Goal: Transaction & Acquisition: Purchase product/service

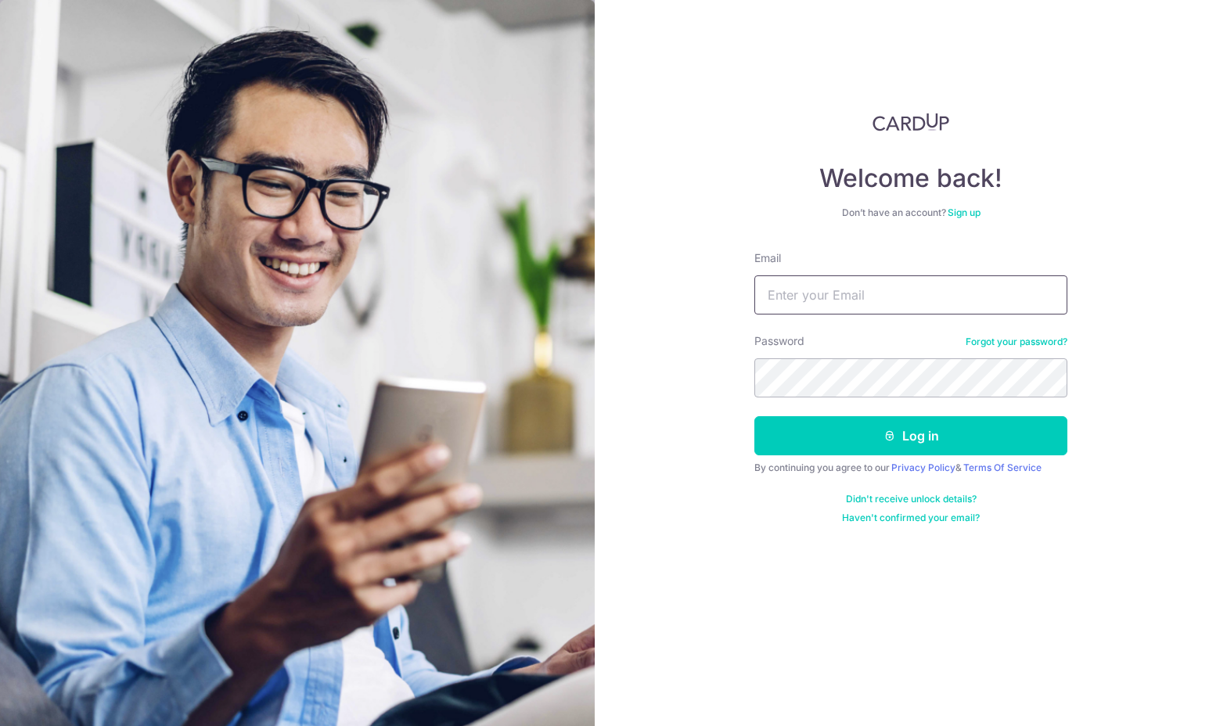
type input "[EMAIL_ADDRESS][DOMAIN_NAME]"
click at [911, 436] on button "Log in" at bounding box center [911, 435] width 313 height 39
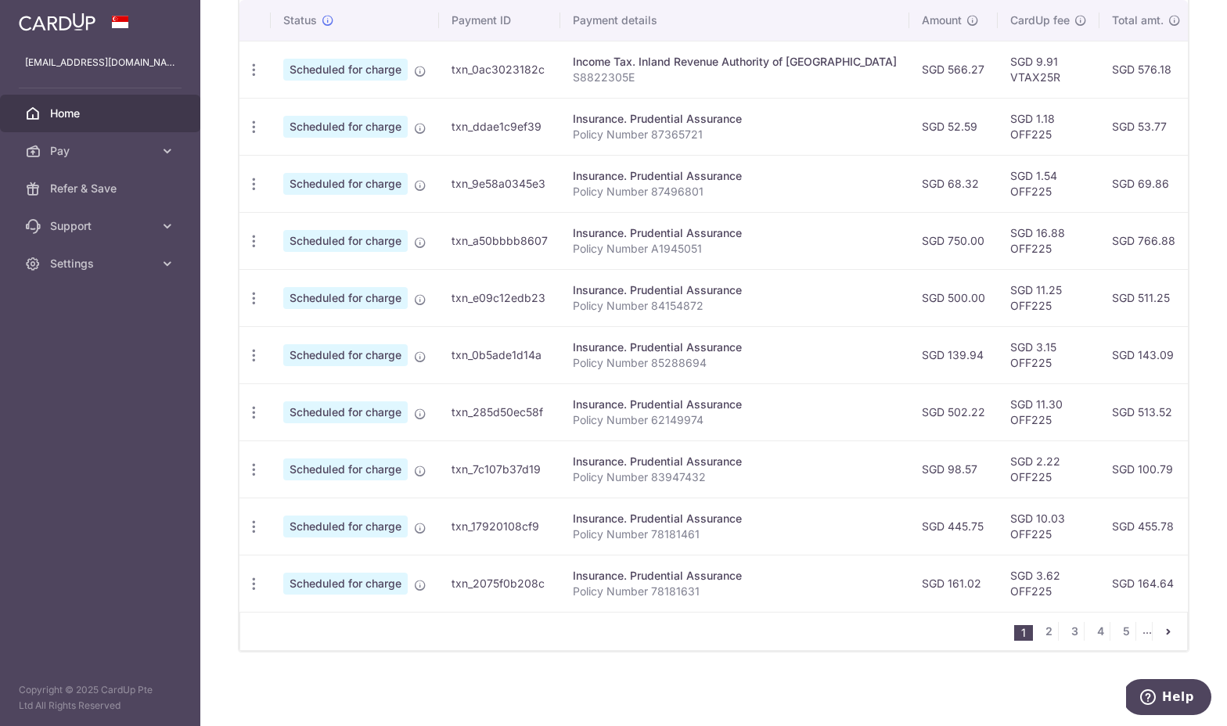
scroll to position [488, 0]
click at [1055, 636] on ul "1 2 3 4 5 ..." at bounding box center [1100, 631] width 173 height 19
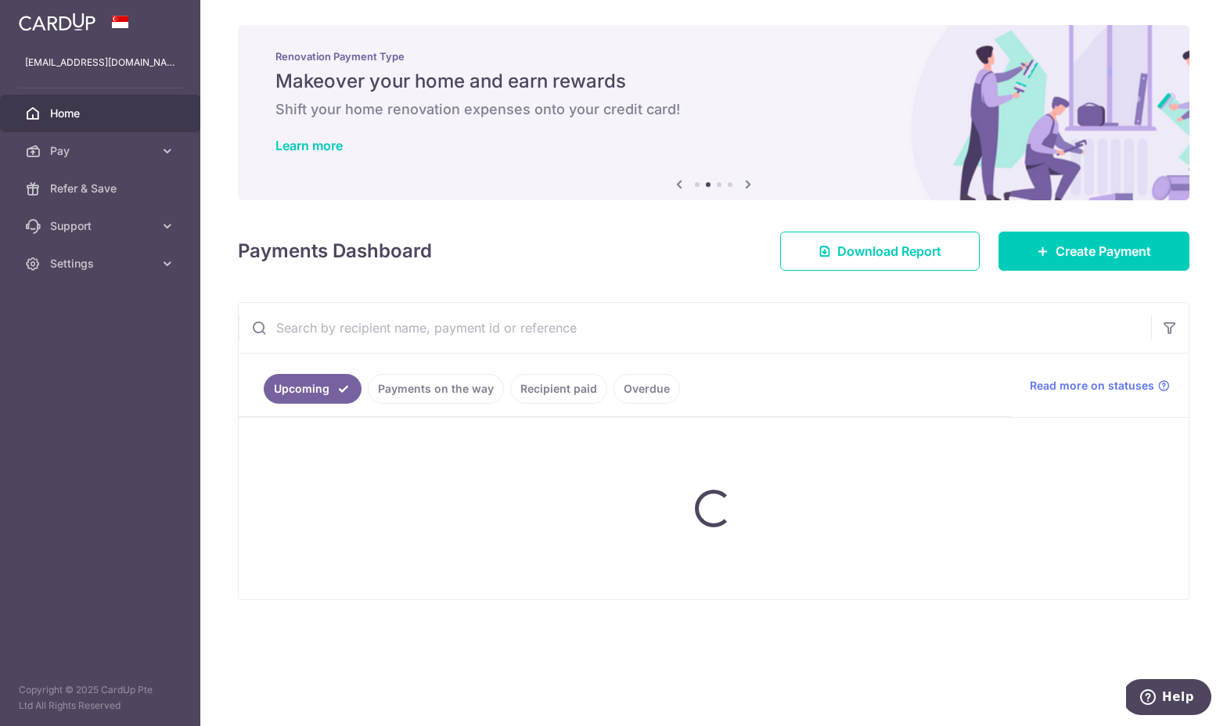
scroll to position [0, 0]
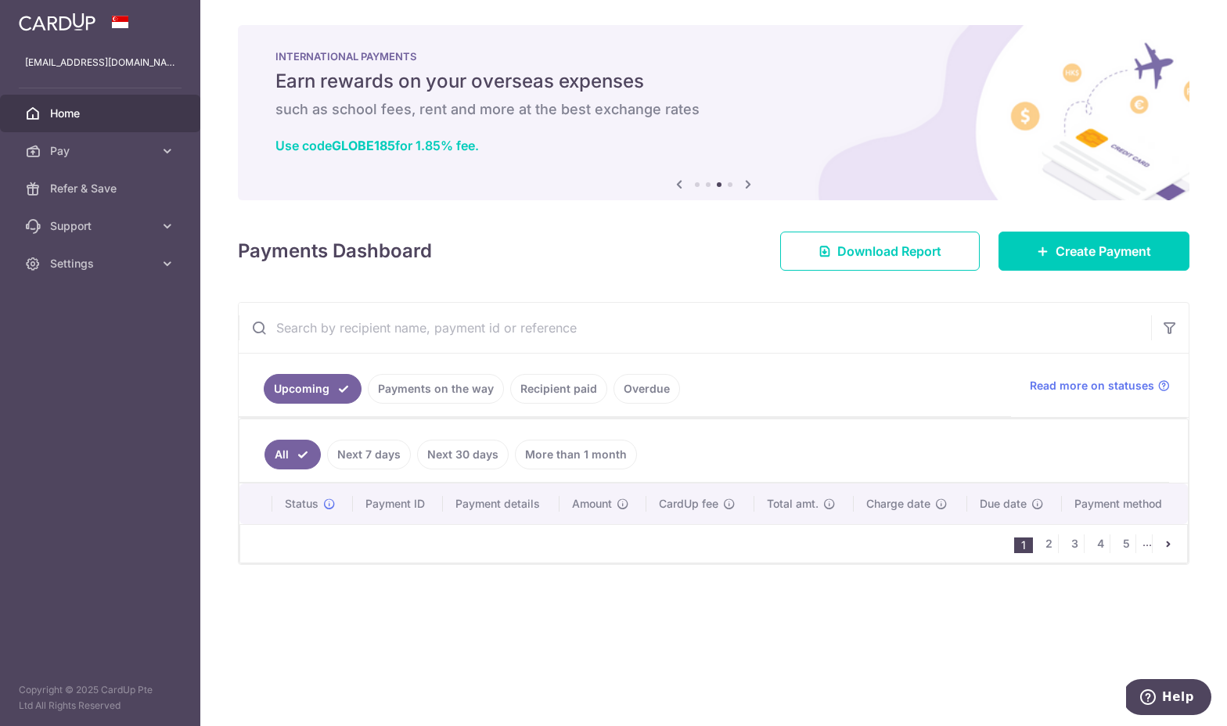
click at [679, 186] on icon at bounding box center [679, 185] width 19 height 20
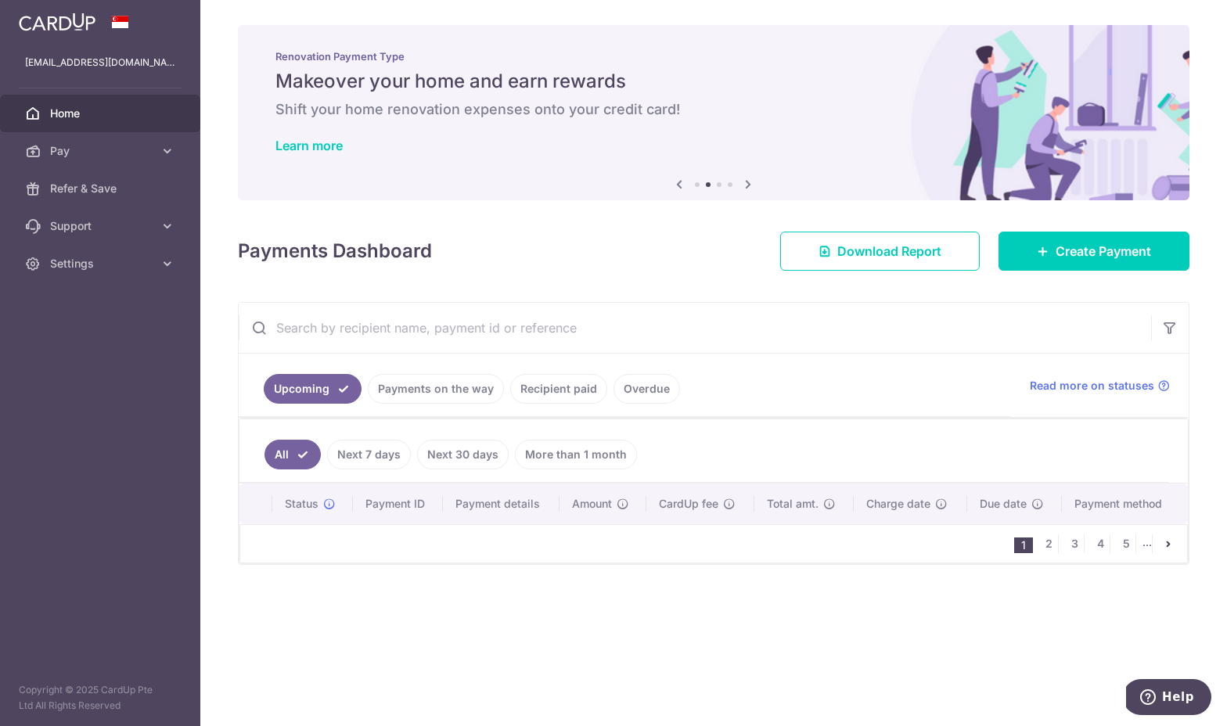
click at [679, 186] on icon at bounding box center [679, 185] width 19 height 20
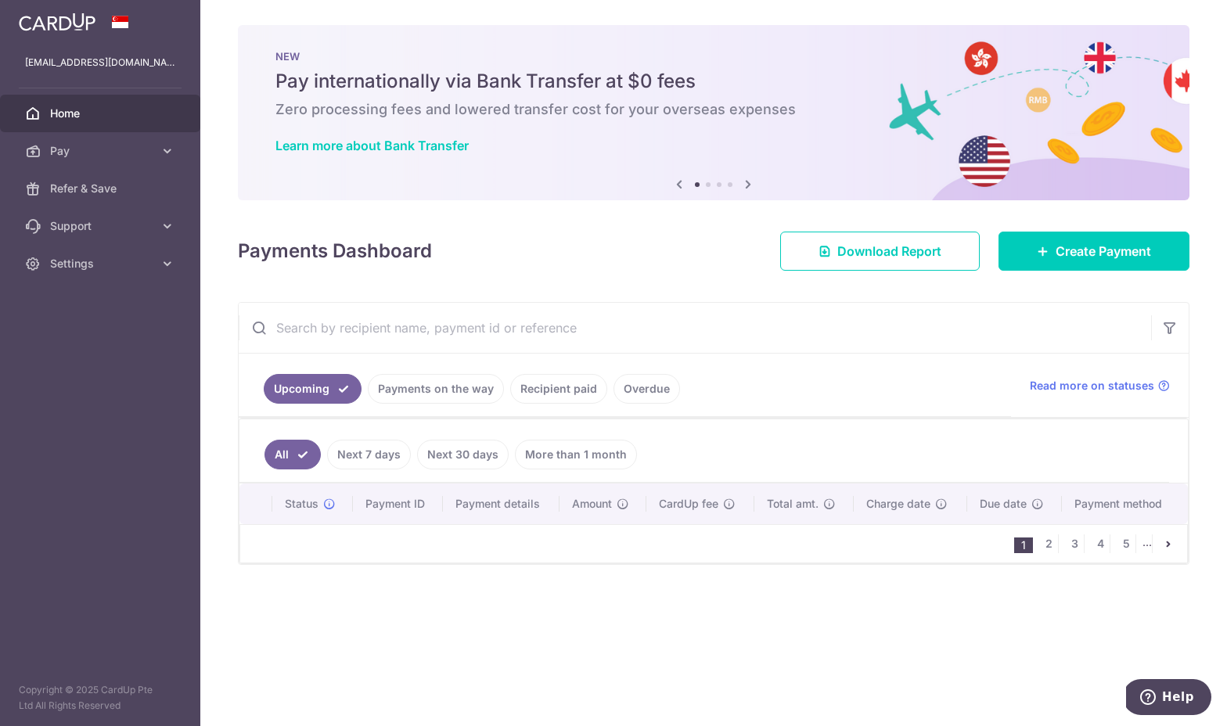
click at [679, 186] on icon at bounding box center [679, 185] width 19 height 20
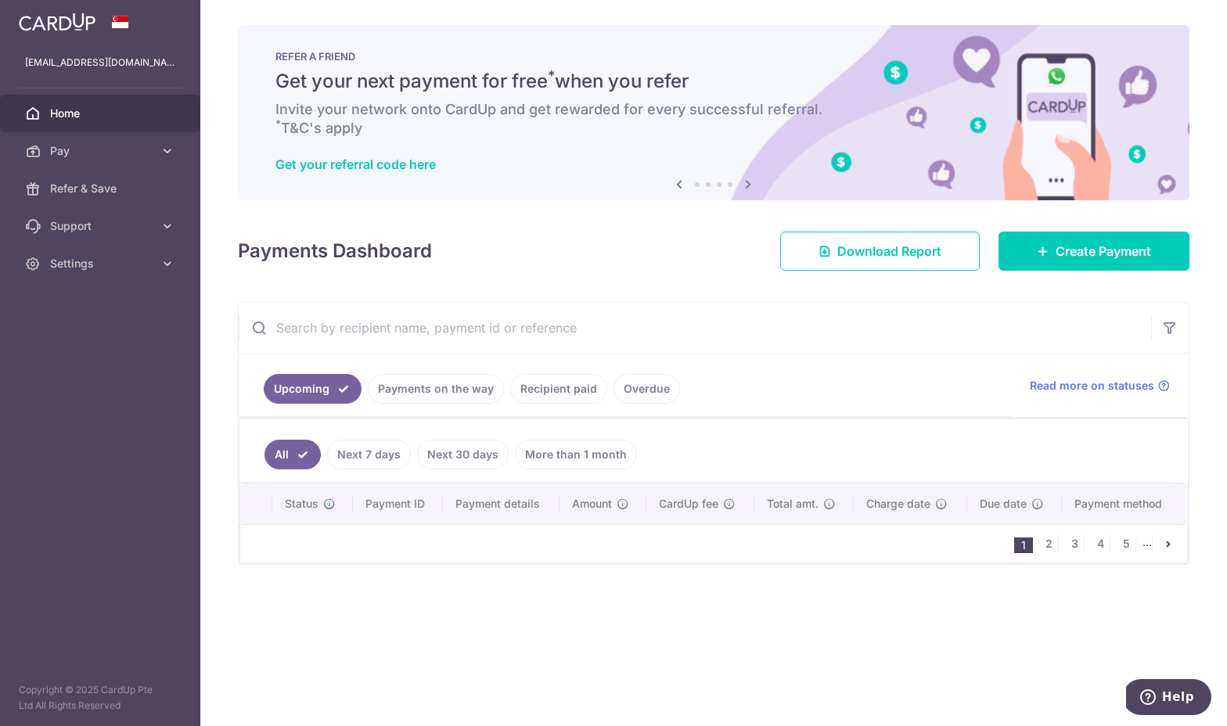
click at [679, 186] on icon at bounding box center [679, 185] width 19 height 20
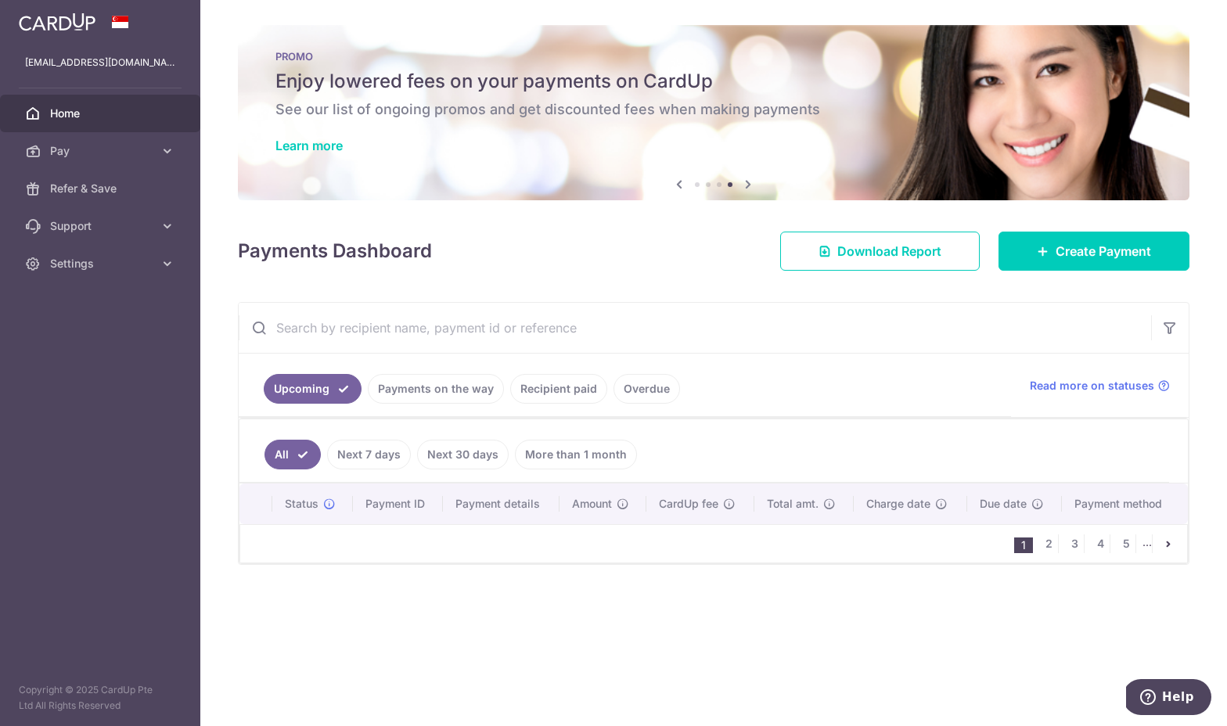
click at [679, 186] on icon at bounding box center [679, 185] width 19 height 20
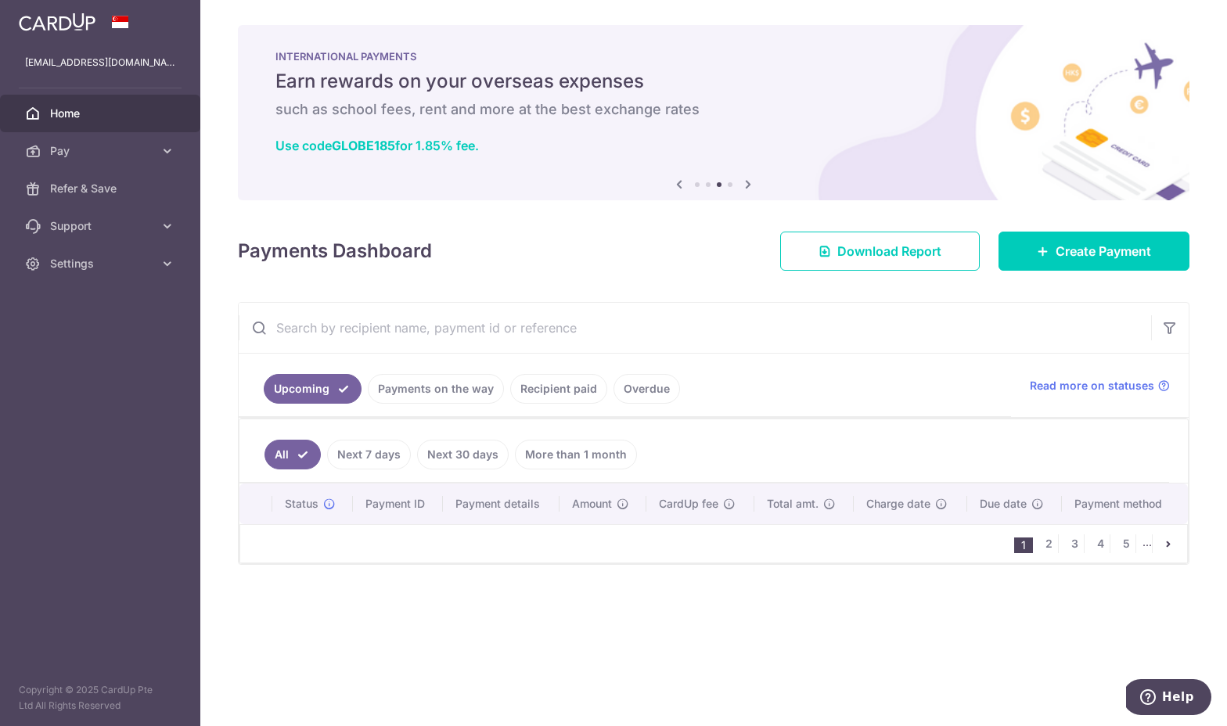
click at [679, 186] on icon at bounding box center [679, 185] width 19 height 20
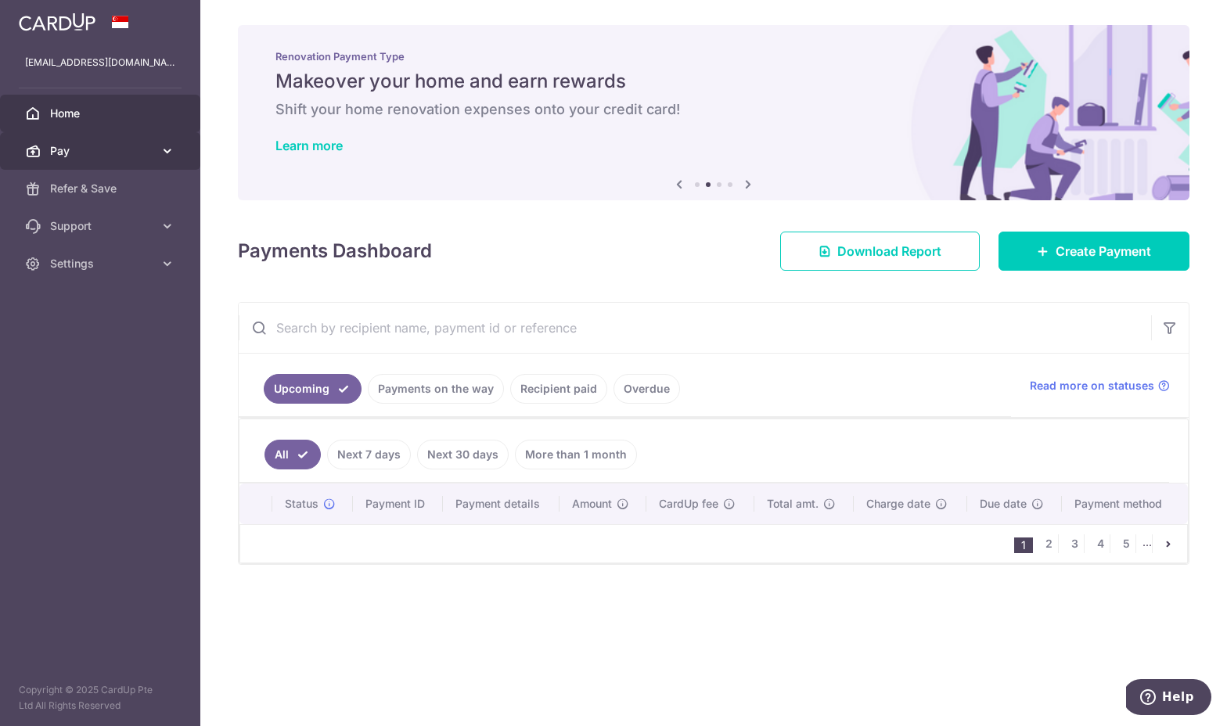
click at [67, 145] on span "Pay" at bounding box center [101, 151] width 103 height 16
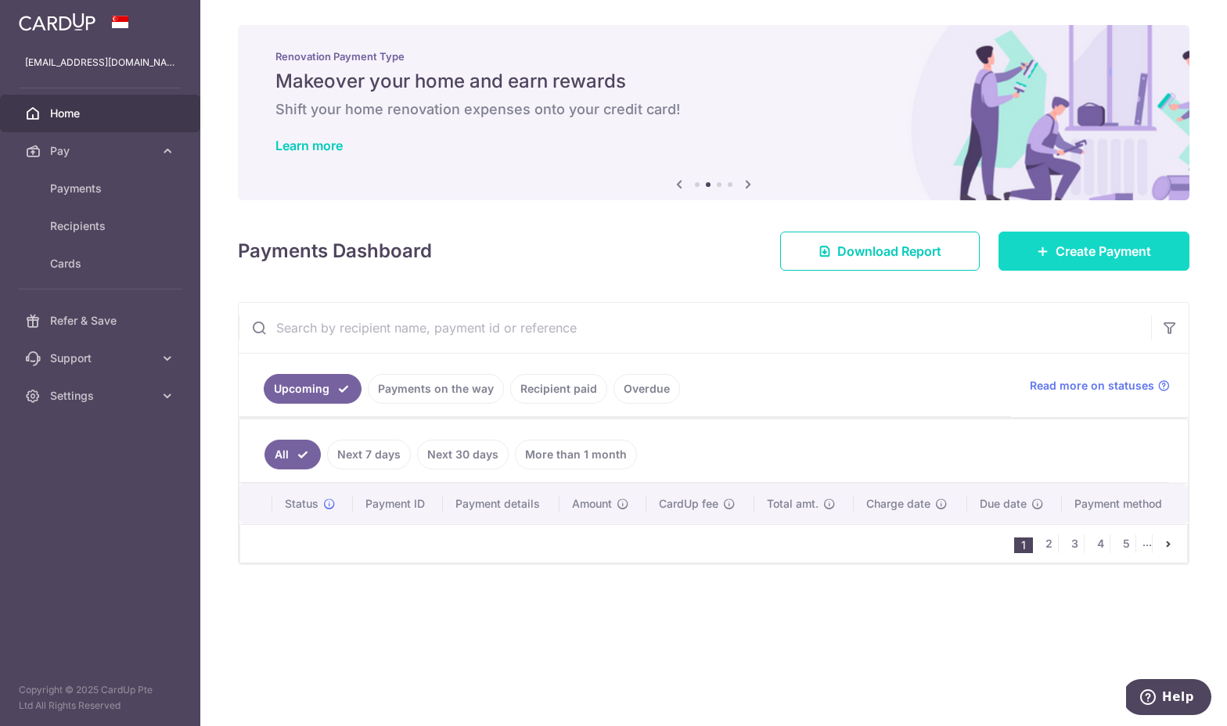
click at [1104, 261] on link "Create Payment" at bounding box center [1094, 251] width 191 height 39
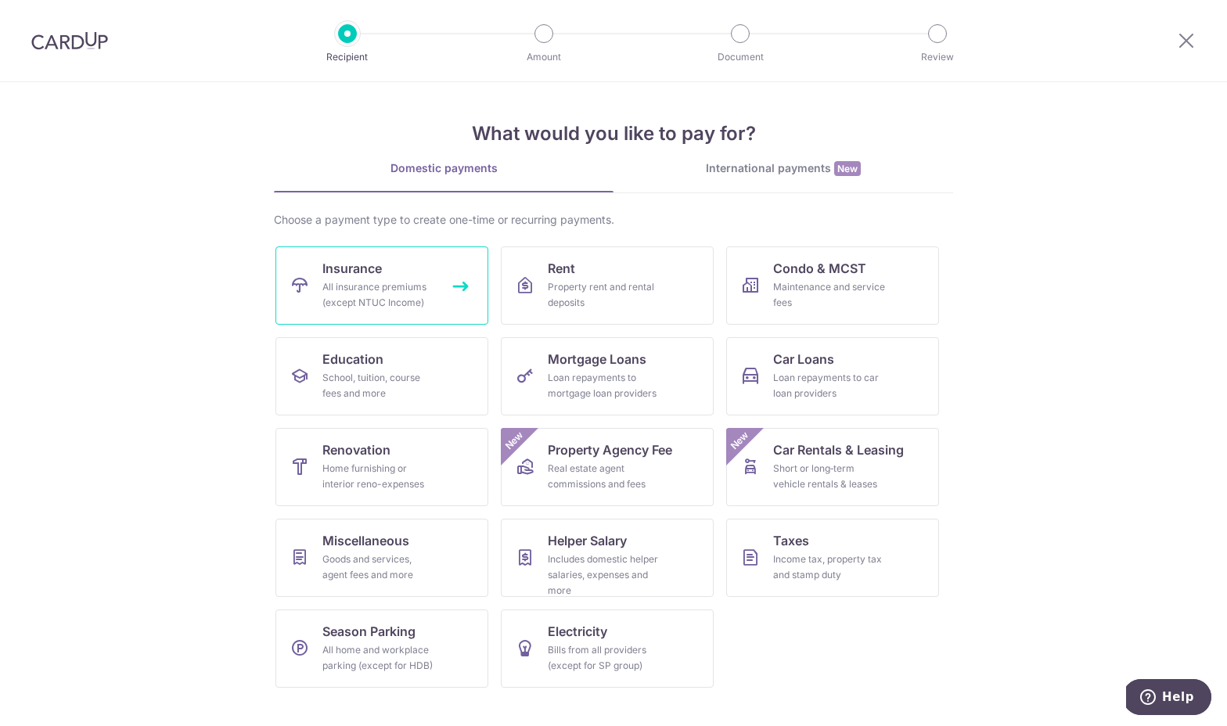
click at [398, 295] on div "All insurance premiums (except NTUC Income)" at bounding box center [378, 294] width 113 height 31
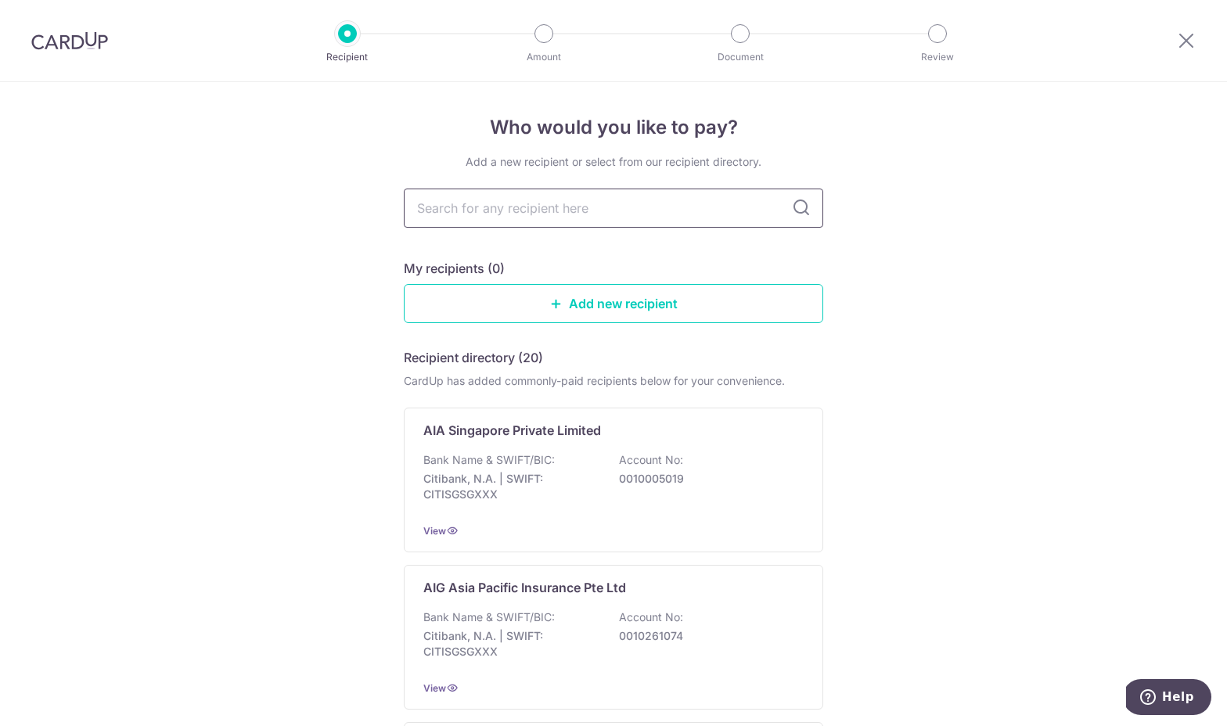
click at [555, 212] on input "text" at bounding box center [614, 208] width 420 height 39
type input "pru"
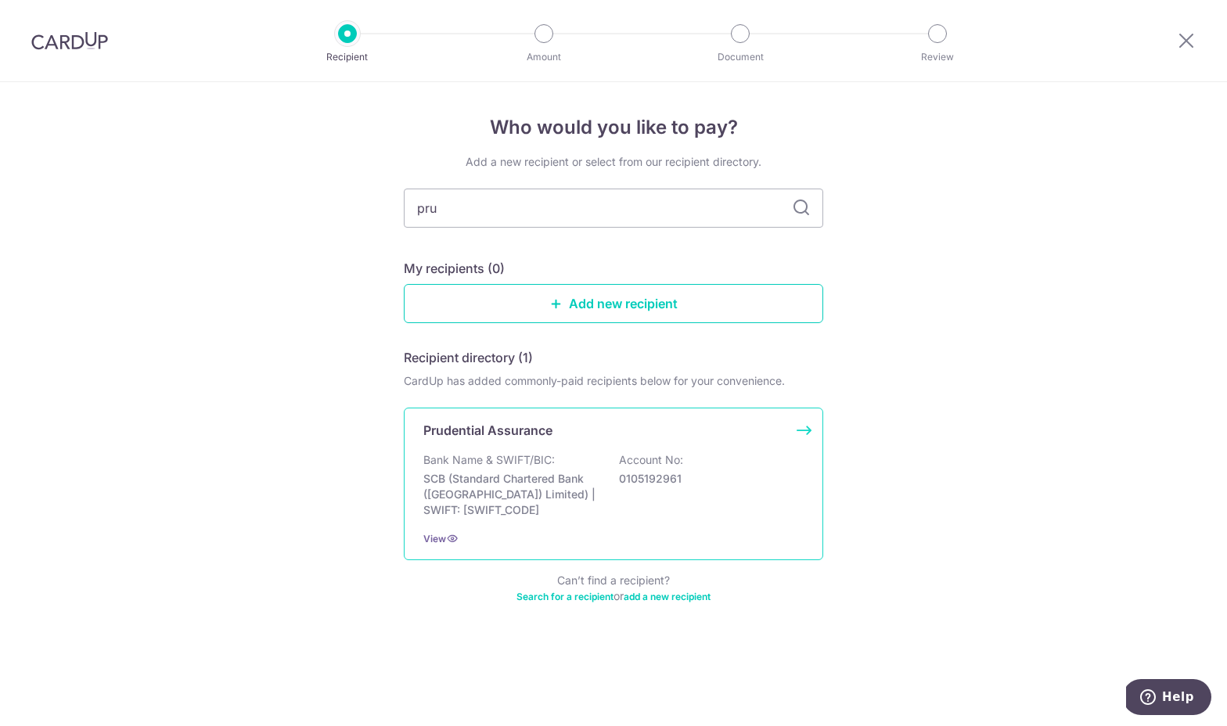
click at [590, 456] on div "Bank Name & SWIFT/BIC: SCB (Standard Chartered Bank (Singapore) Limited) | SWIF…" at bounding box center [613, 485] width 380 height 66
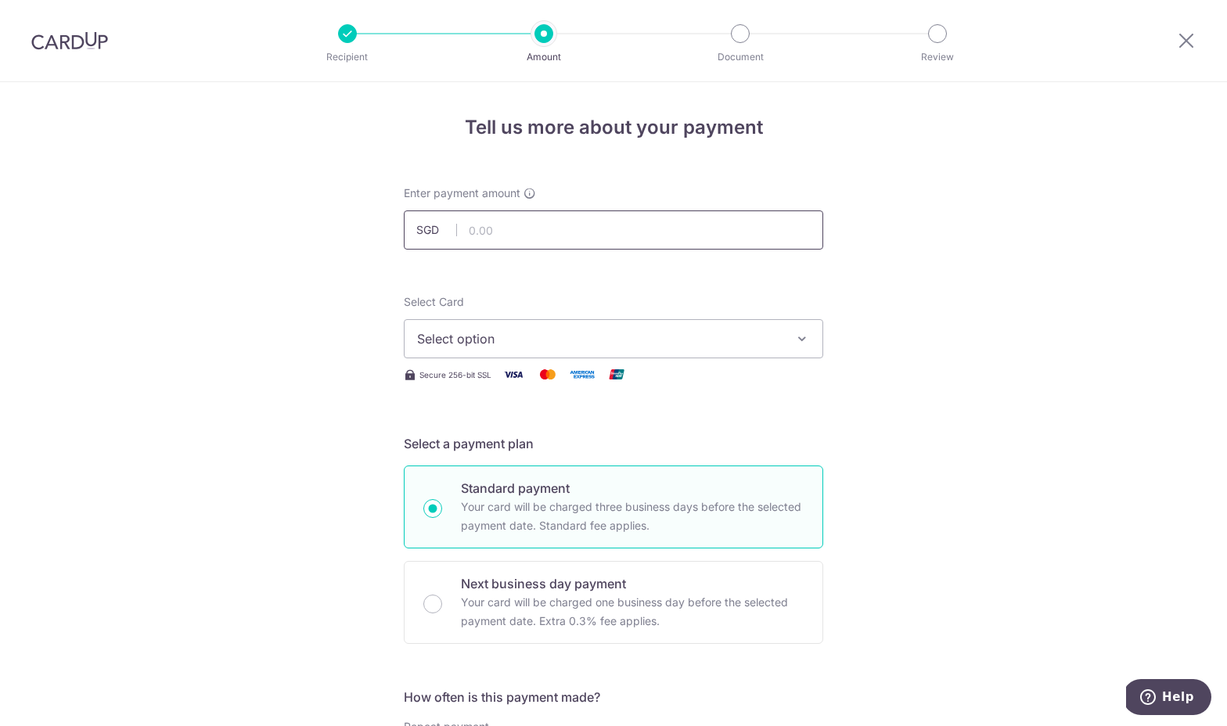
click at [486, 232] on input "text" at bounding box center [614, 230] width 420 height 39
type input "65.54"
drag, startPoint x: 546, startPoint y: 319, endPoint x: 542, endPoint y: 326, distance: 8.1
click at [544, 322] on button "Select option" at bounding box center [614, 338] width 420 height 39
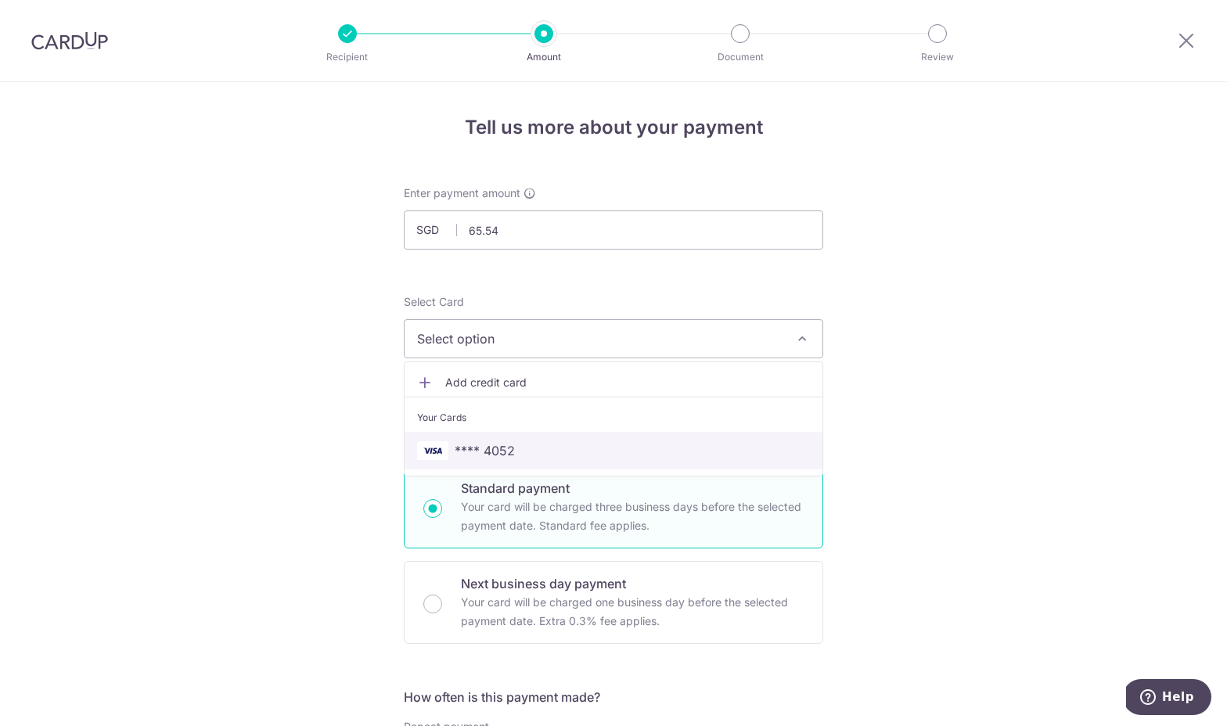
click at [503, 452] on span "**** 4052" at bounding box center [485, 450] width 60 height 19
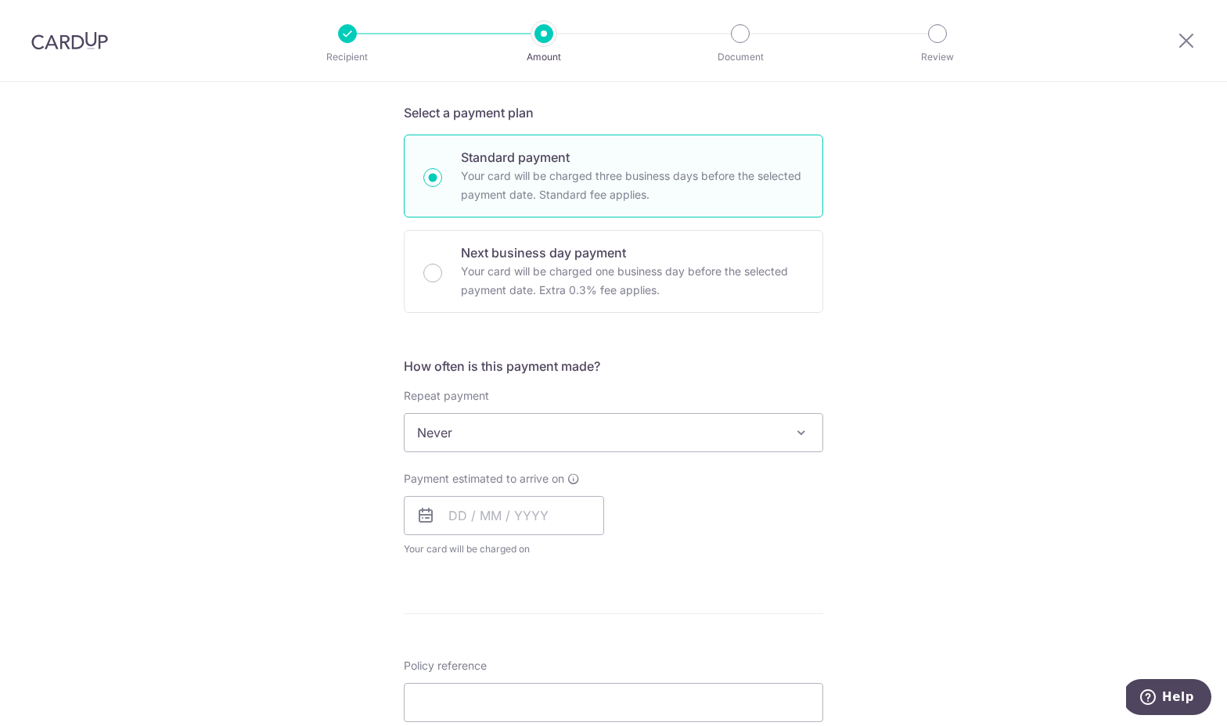
scroll to position [330, 0]
click at [553, 452] on span "Never" at bounding box center [614, 435] width 418 height 38
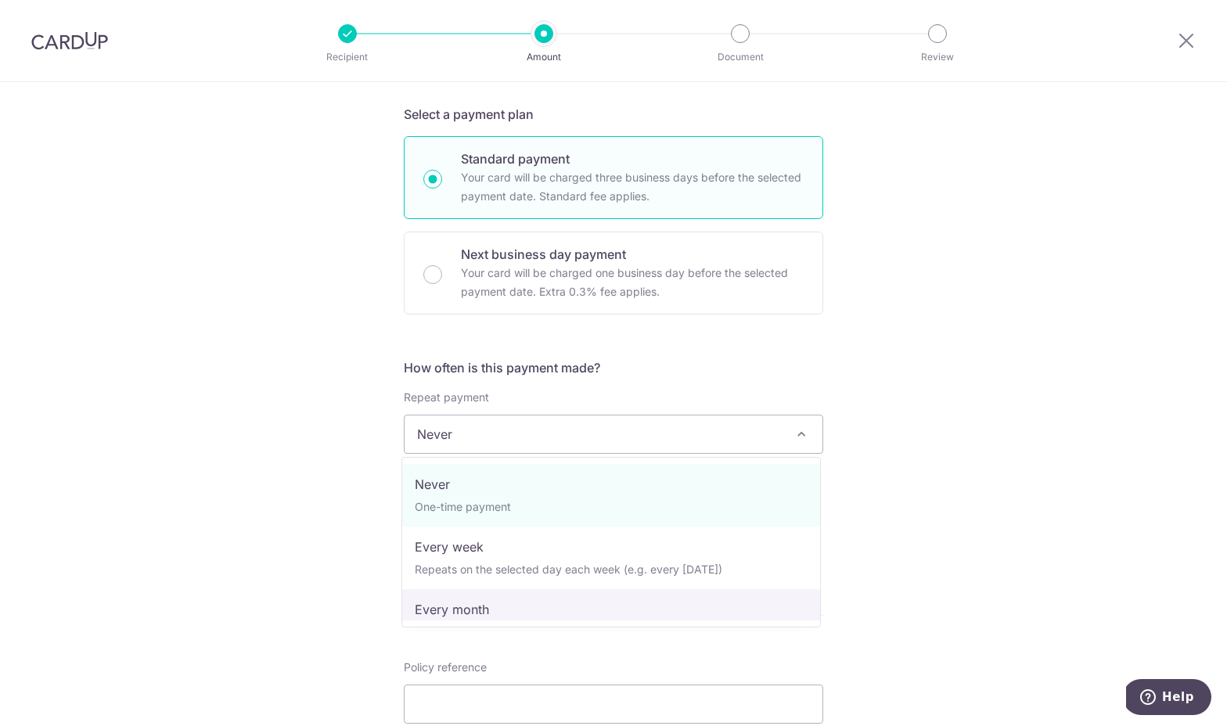
select select "3"
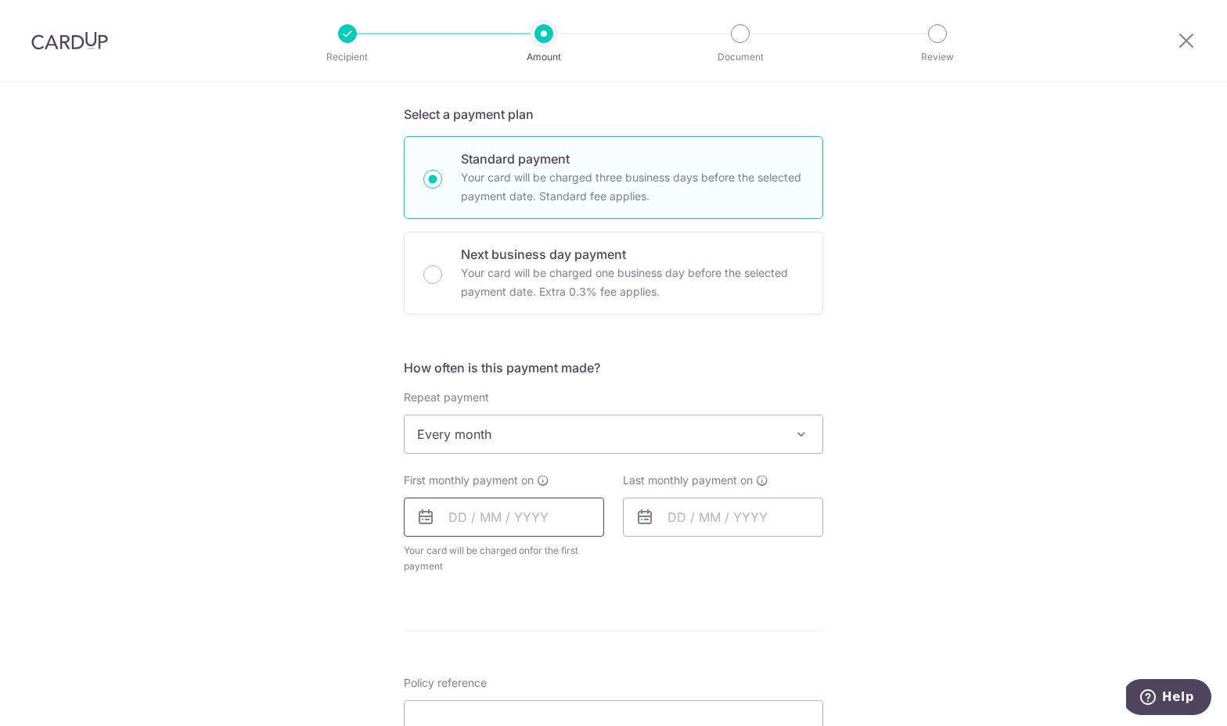
click at [511, 517] on input "text" at bounding box center [504, 517] width 200 height 39
click at [1021, 373] on div "Tell us more about your payment Enter payment amount SGD 65.54 65.54 Select Car…" at bounding box center [613, 501] width 1227 height 1496
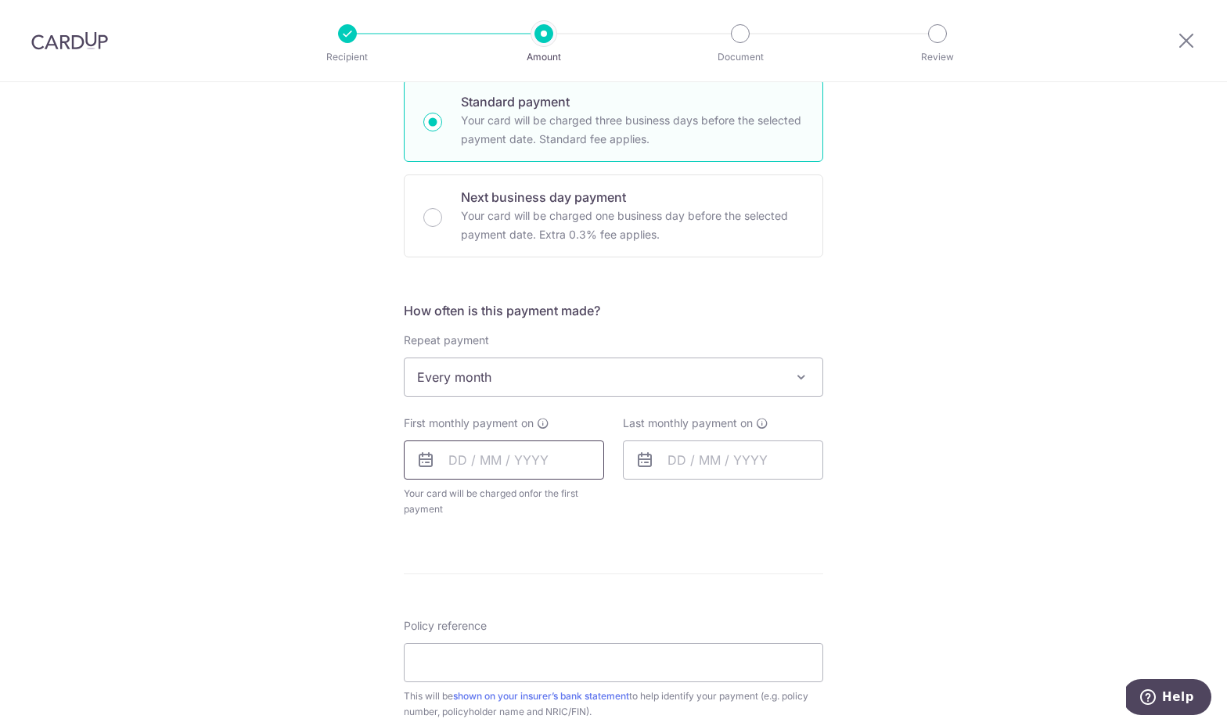
scroll to position [350, 0]
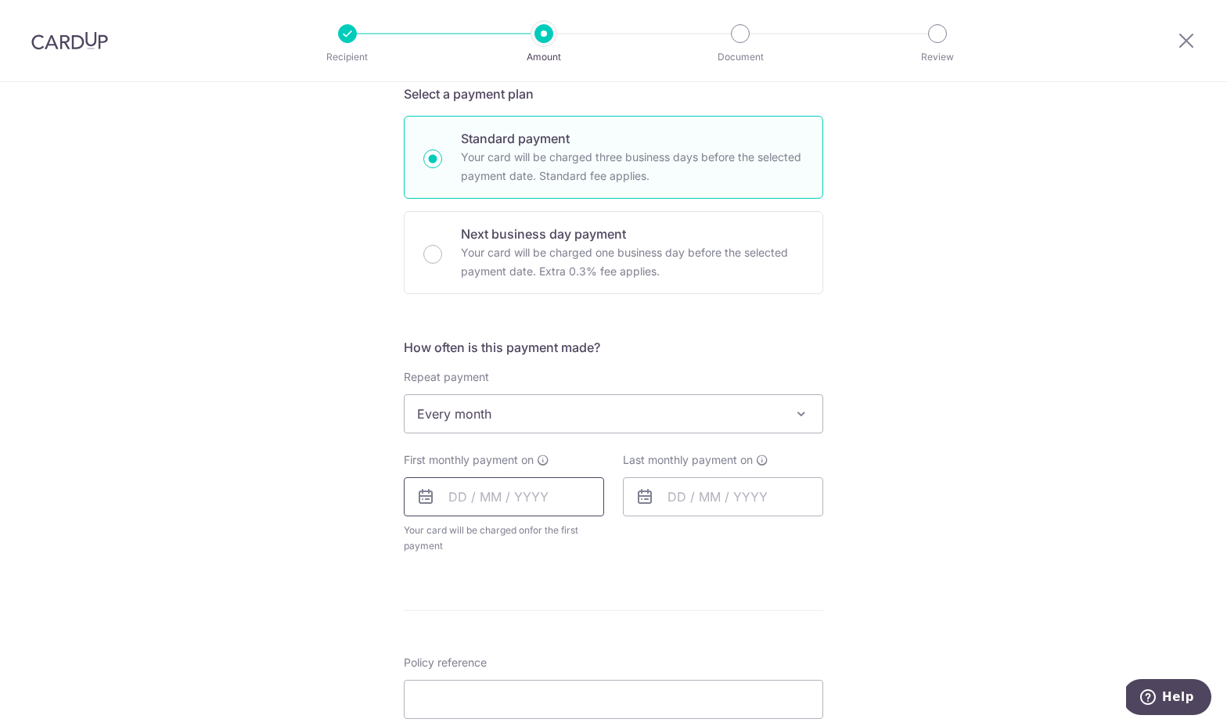
click at [493, 506] on input "text" at bounding box center [504, 496] width 200 height 39
click at [569, 675] on link "18" at bounding box center [561, 670] width 25 height 25
type input "[DATE]"
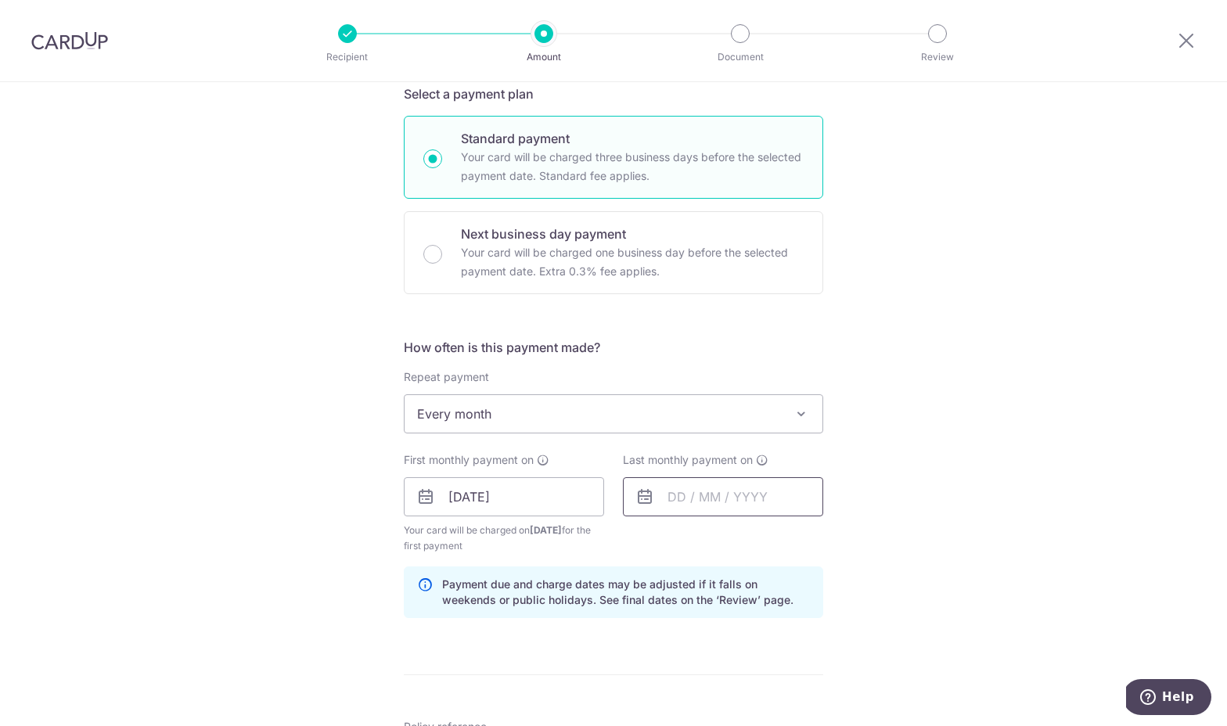
click at [711, 499] on input "text" at bounding box center [723, 496] width 200 height 39
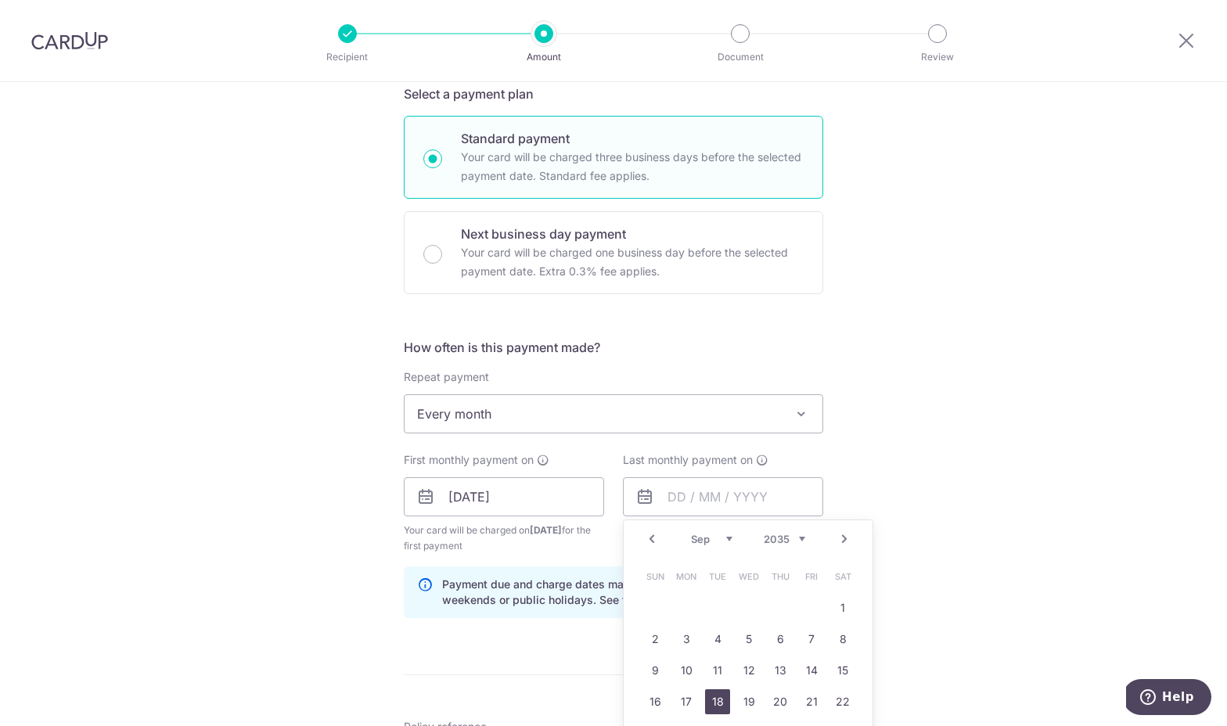
click at [718, 699] on link "18" at bounding box center [717, 702] width 25 height 25
type input "18/09/2035"
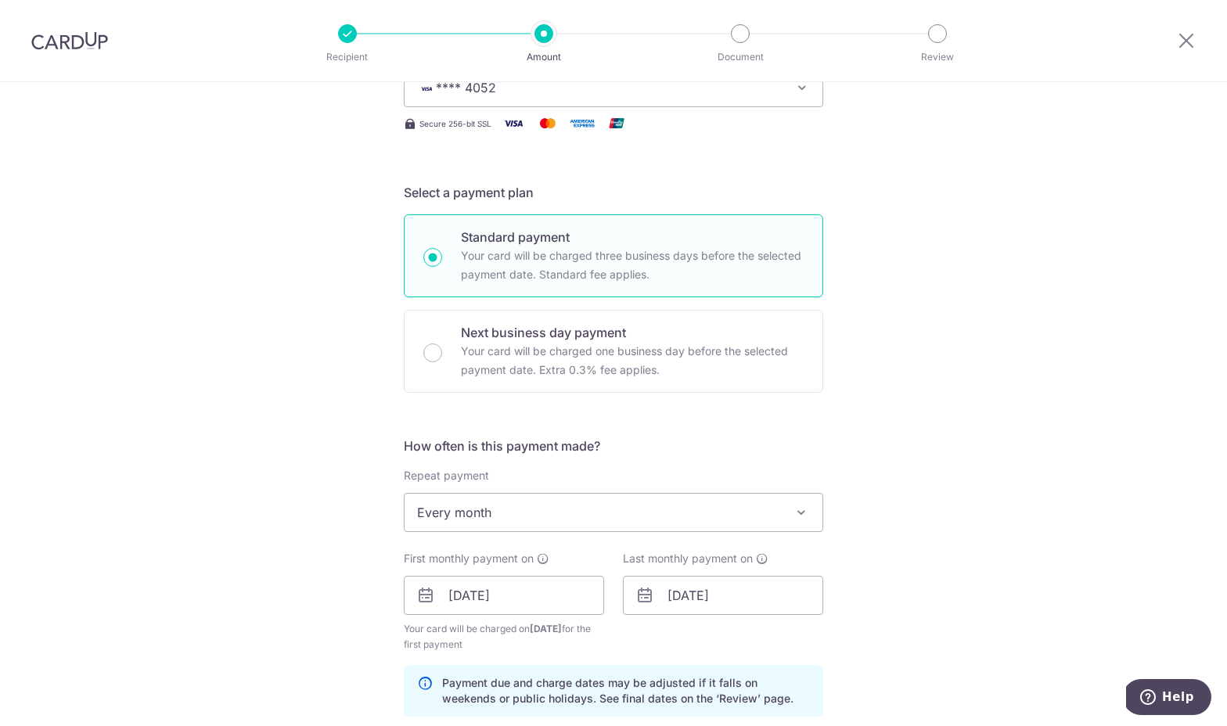
scroll to position [459, 0]
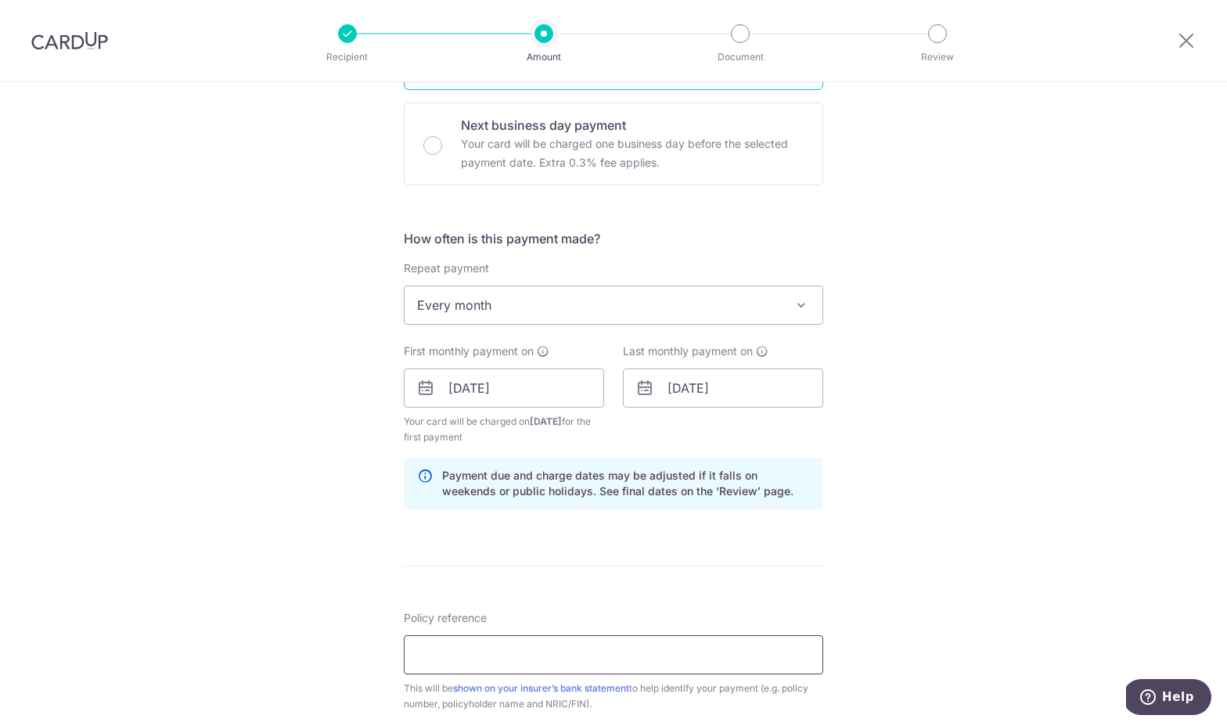
click at [585, 654] on input "Policy reference" at bounding box center [614, 655] width 420 height 39
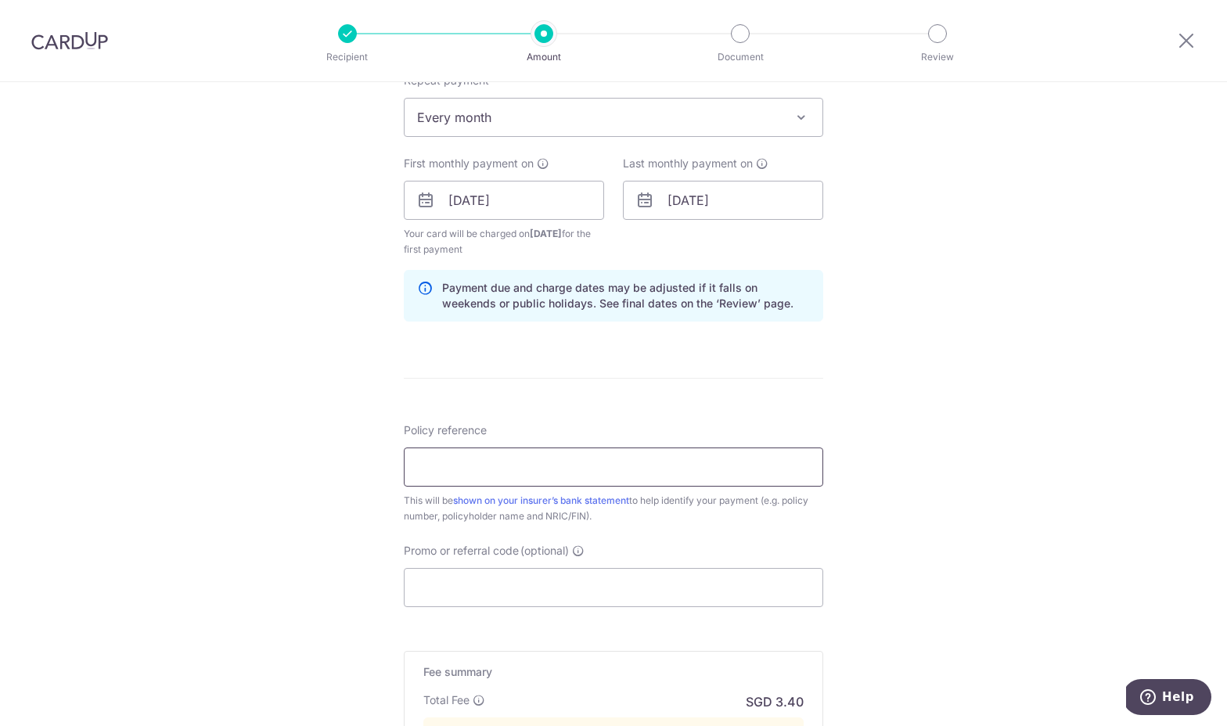
scroll to position [653, 0]
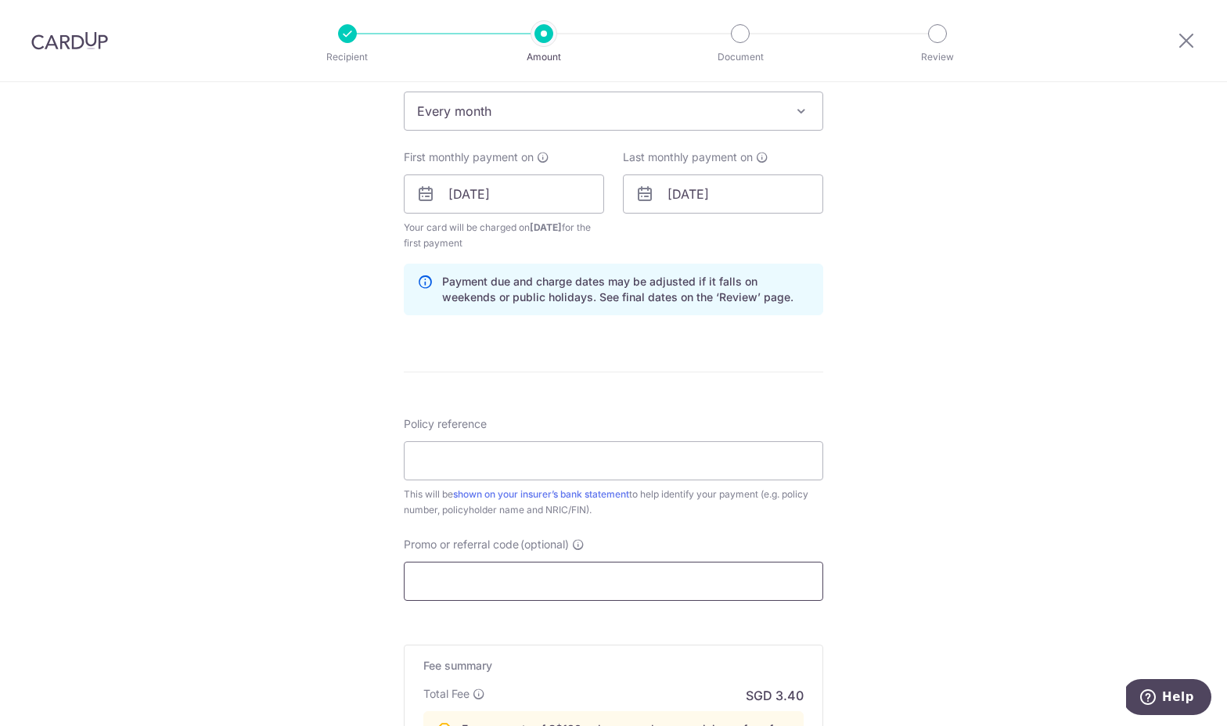
click at [592, 586] on input "Promo or referral code (optional)" at bounding box center [614, 581] width 420 height 39
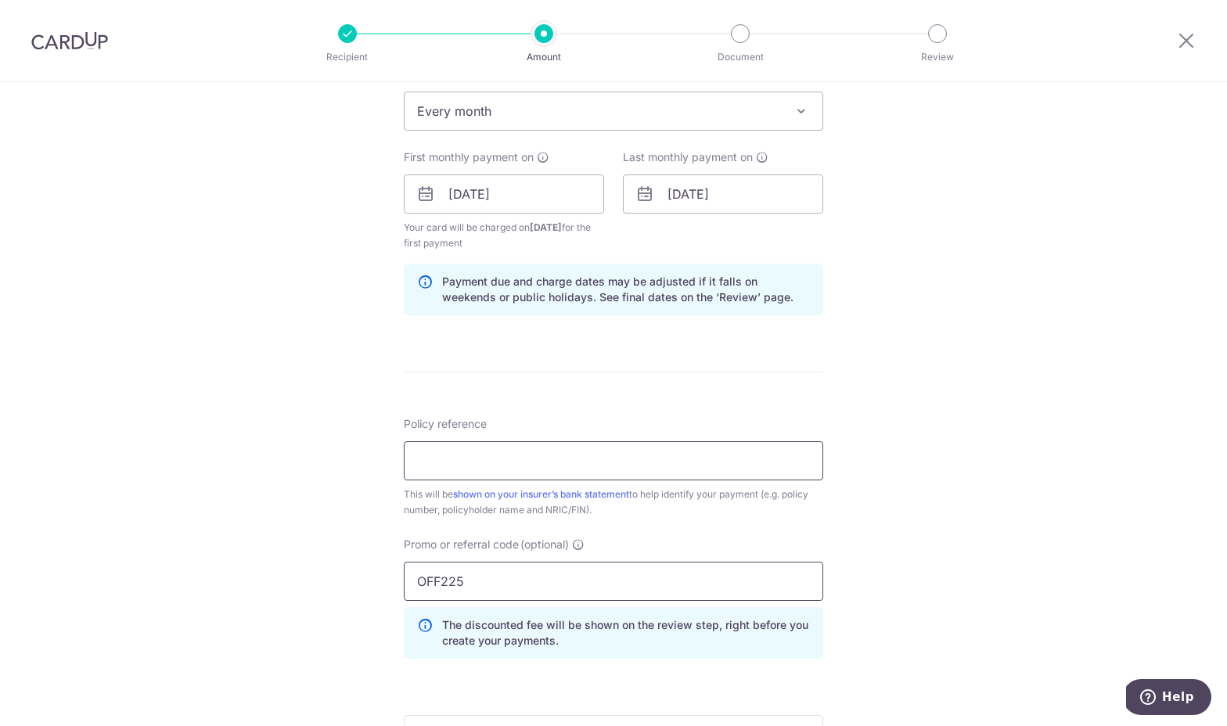
type input "OFF225"
click at [634, 459] on input "Policy reference" at bounding box center [614, 460] width 420 height 39
type input "A4092291"
click at [597, 405] on form "Enter payment amount SGD 65.54 65.54 Select Card **** 4052 Add credit card Your…" at bounding box center [614, 259] width 420 height 1453
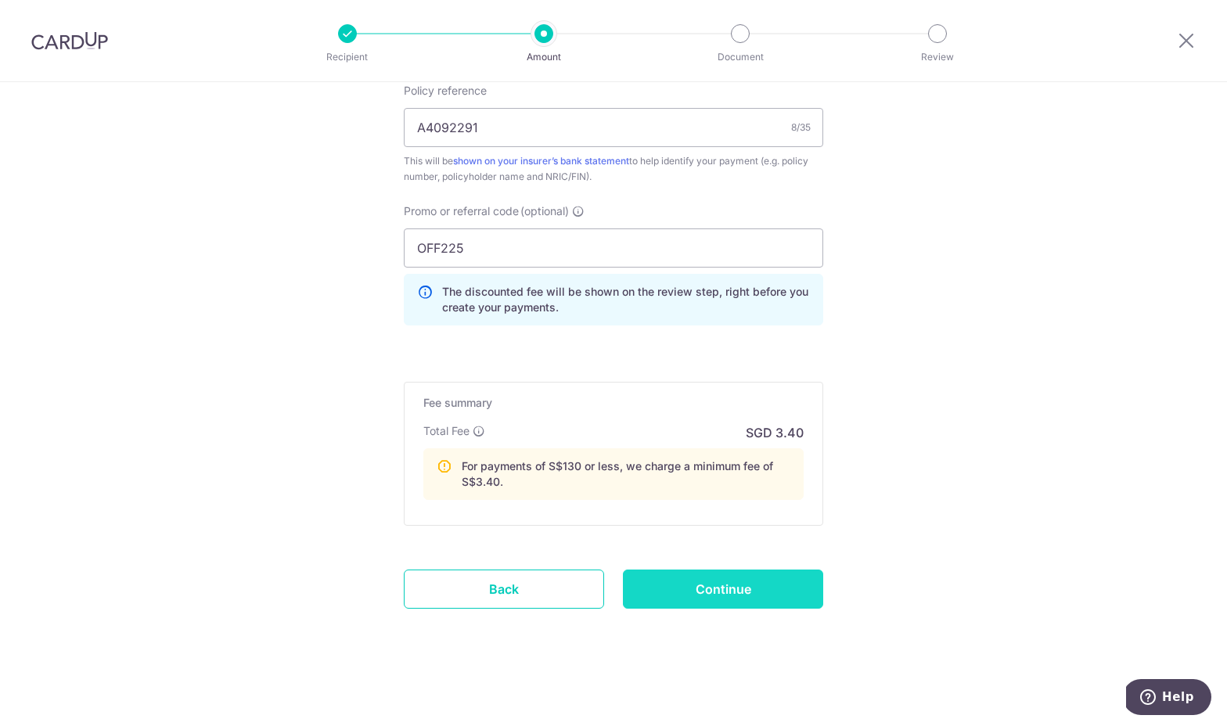
scroll to position [986, 0]
click at [705, 582] on input "Continue" at bounding box center [723, 589] width 200 height 39
type input "Create Schedule"
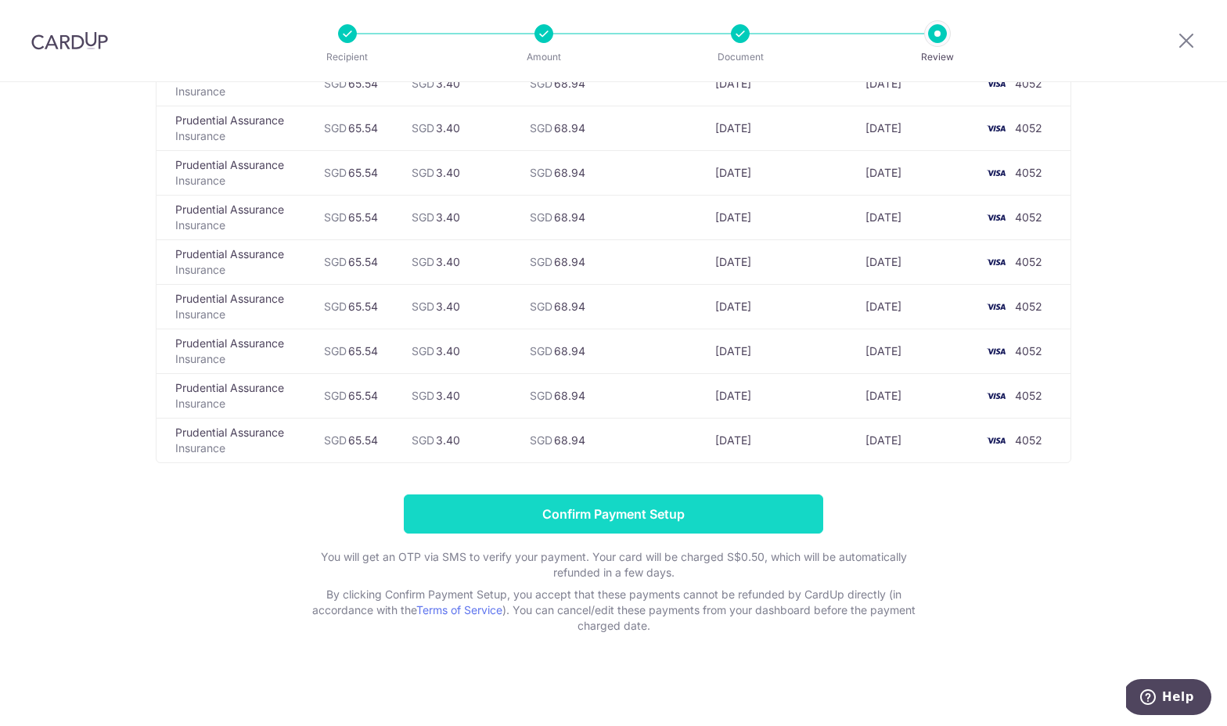
scroll to position [5178, 0]
click at [721, 524] on input "Confirm Payment Setup" at bounding box center [614, 514] width 420 height 39
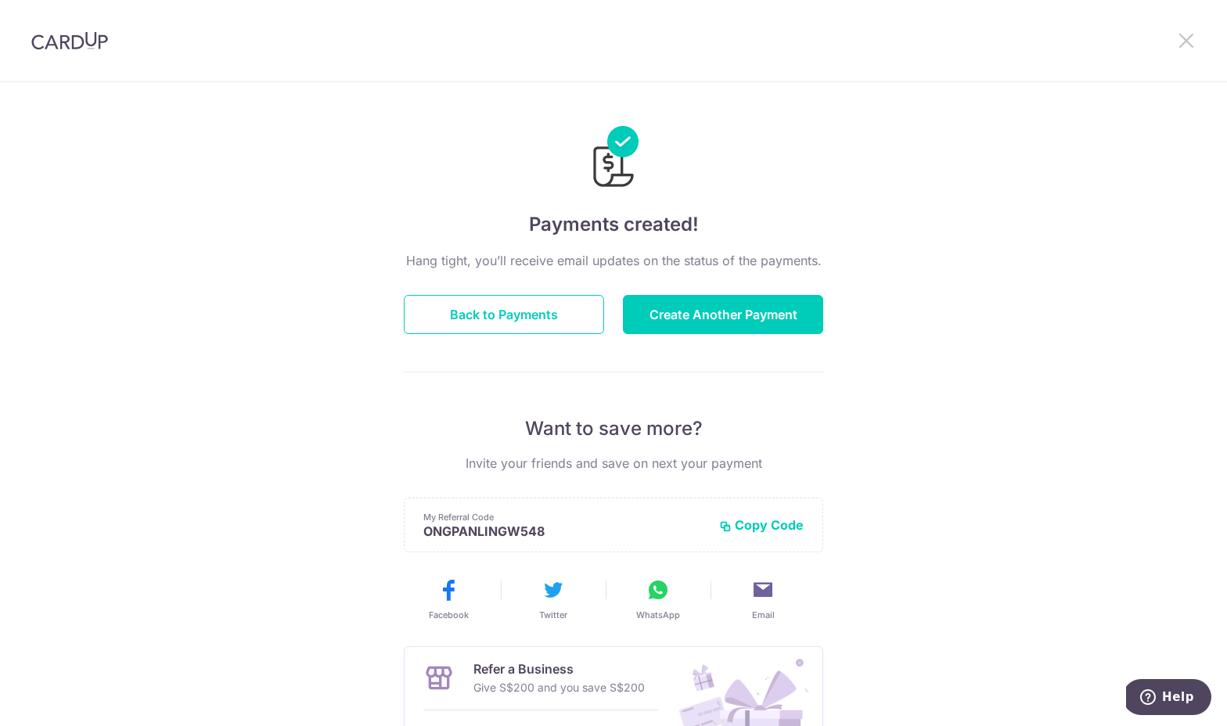
click at [1184, 39] on icon at bounding box center [1186, 41] width 19 height 20
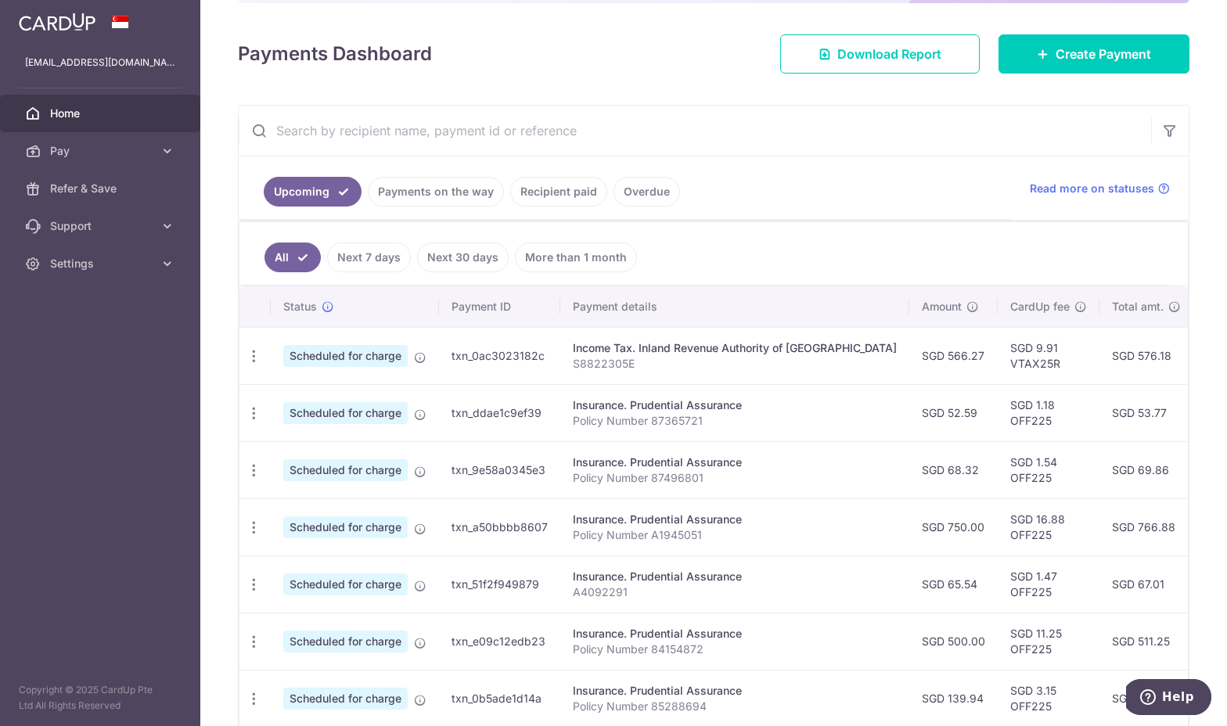
scroll to position [187, 0]
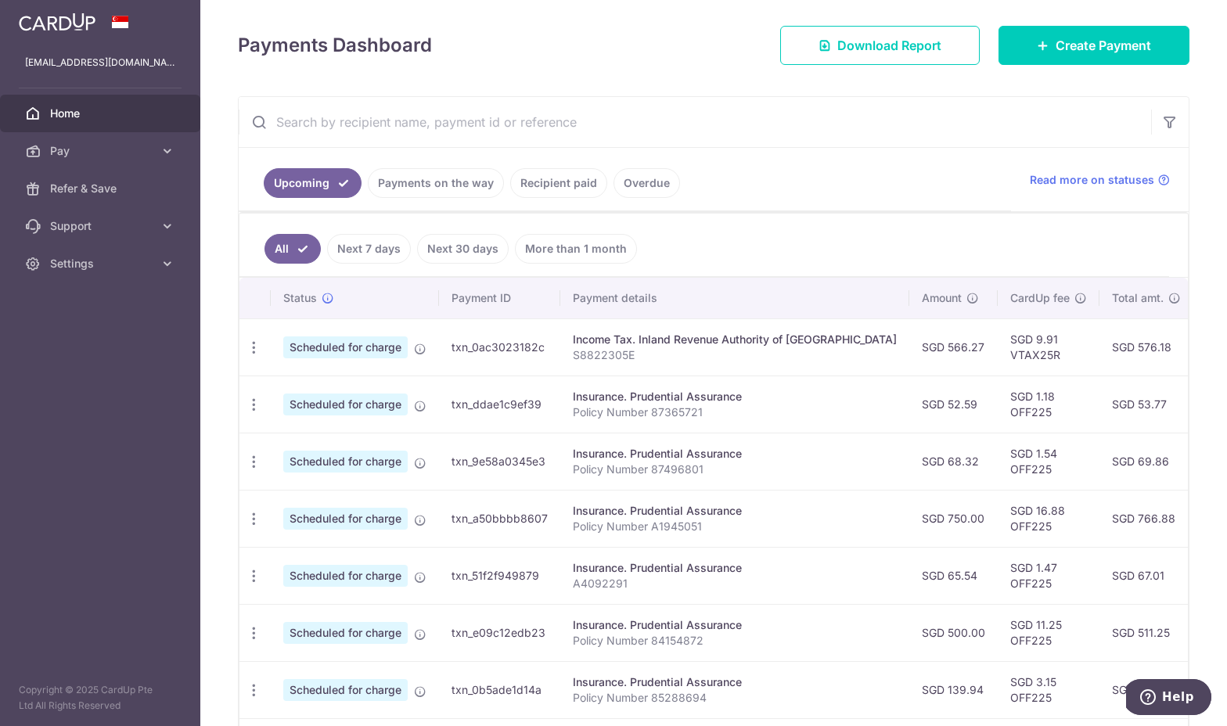
click at [667, 352] on p "S8822305E" at bounding box center [735, 356] width 324 height 16
click at [672, 338] on div "Income Tax. Inland Revenue Authority of Singapore" at bounding box center [735, 340] width 324 height 16
click at [382, 354] on span "Scheduled for charge" at bounding box center [345, 348] width 124 height 22
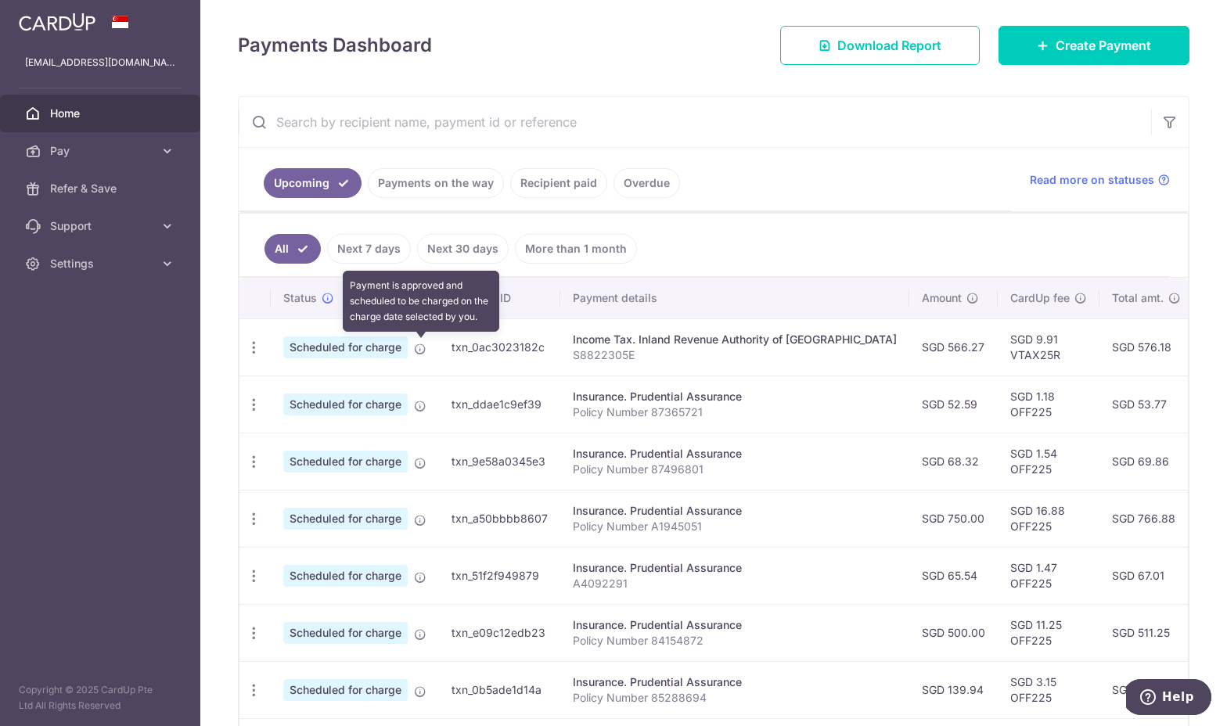
click at [416, 349] on icon at bounding box center [420, 349] width 13 height 13
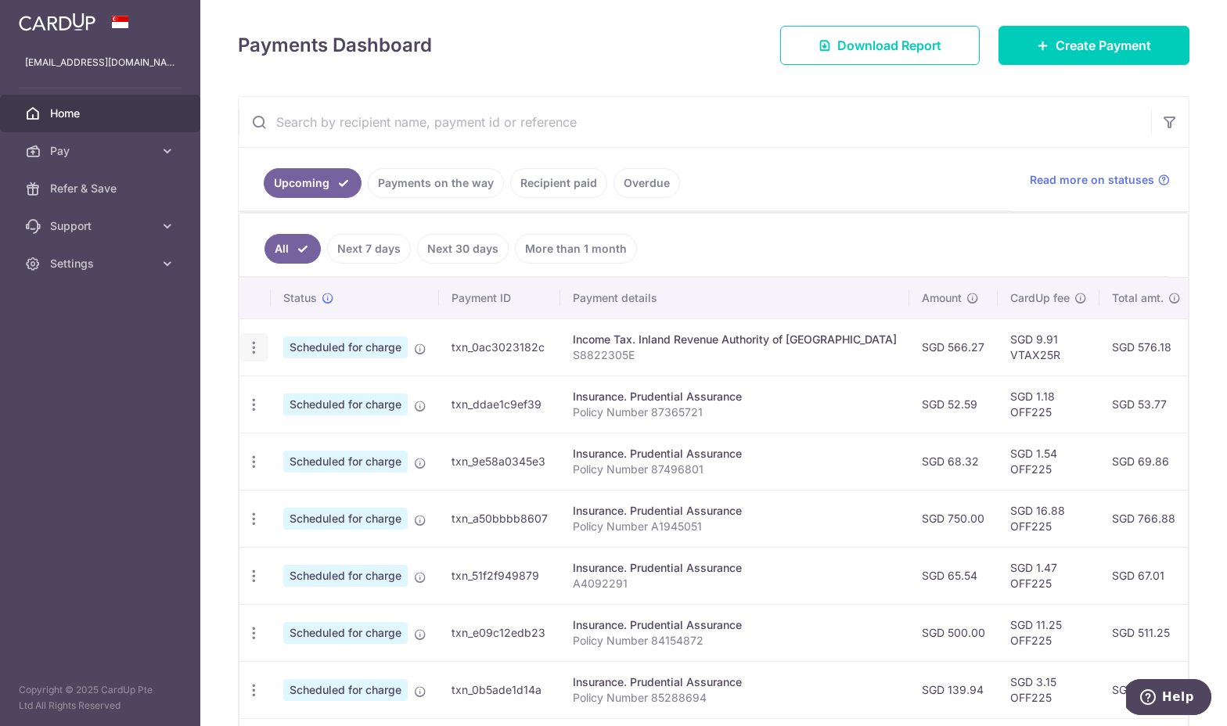
click at [252, 349] on icon "button" at bounding box center [254, 348] width 16 height 16
click at [1023, 461] on td "SGD 1.54 OFF225" at bounding box center [1049, 461] width 102 height 57
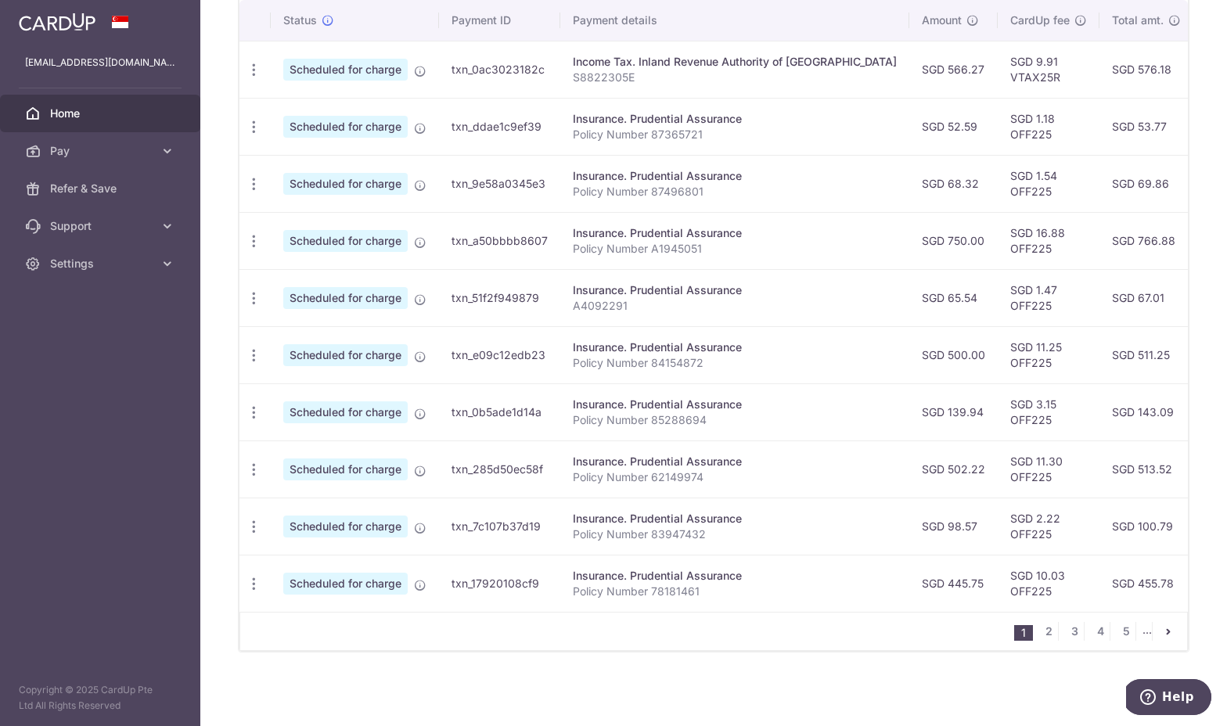
scroll to position [470, 0]
click at [110, 268] on span "Settings" at bounding box center [101, 264] width 103 height 16
click at [91, 335] on span "Logout" at bounding box center [101, 339] width 103 height 16
